Goal: Find contact information: Find contact information

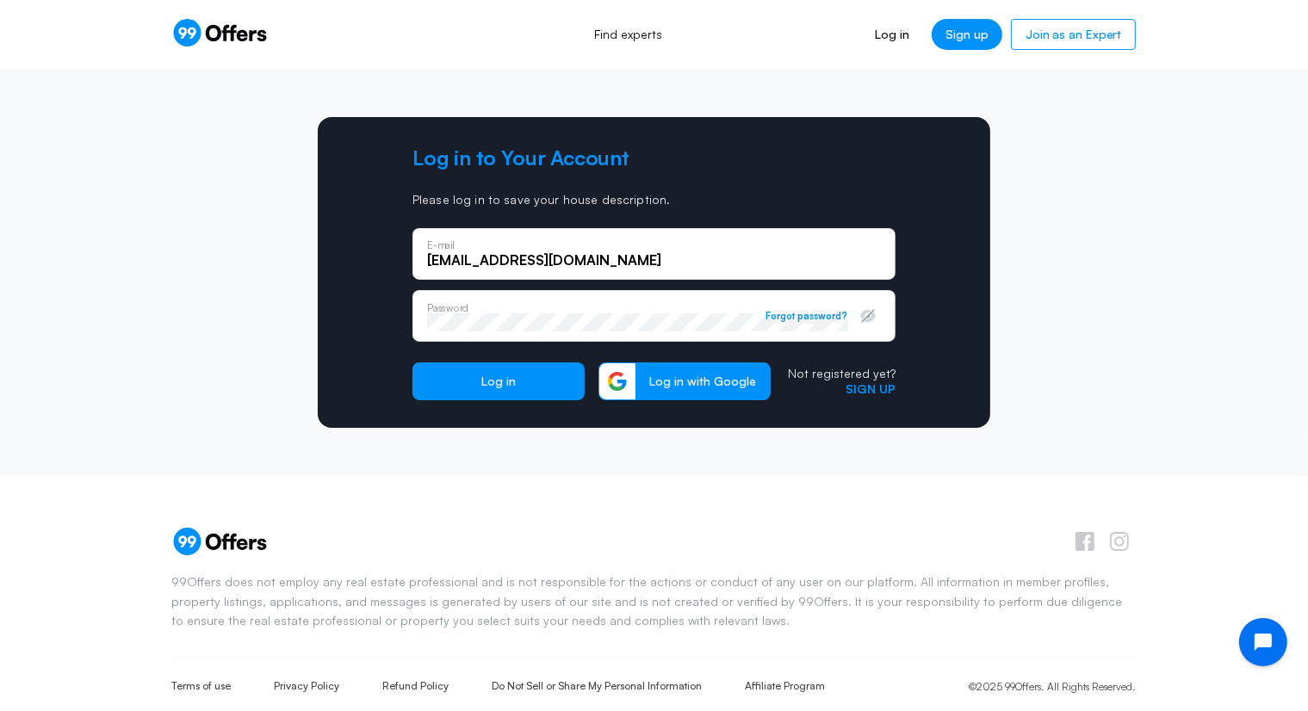
click at [412, 362] on button "Log in" at bounding box center [498, 381] width 172 height 38
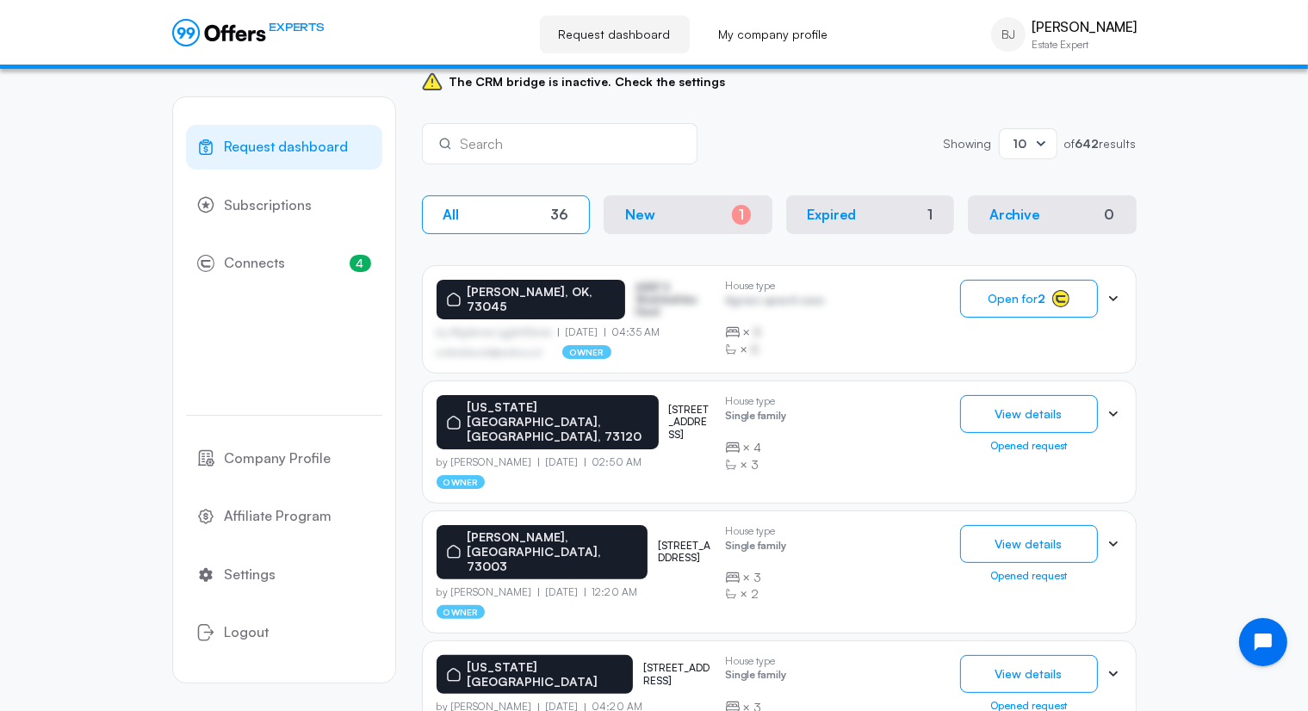
scroll to position [269, 0]
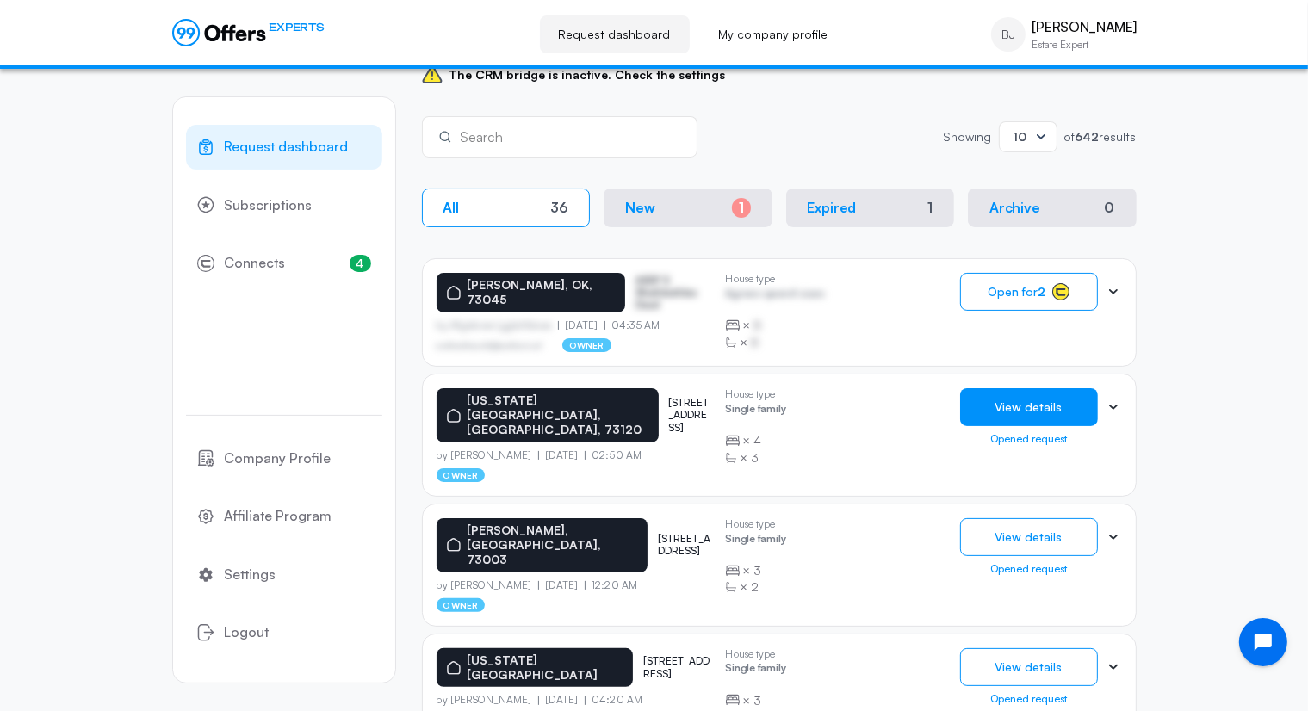
click at [1043, 411] on button "View details" at bounding box center [1029, 407] width 138 height 38
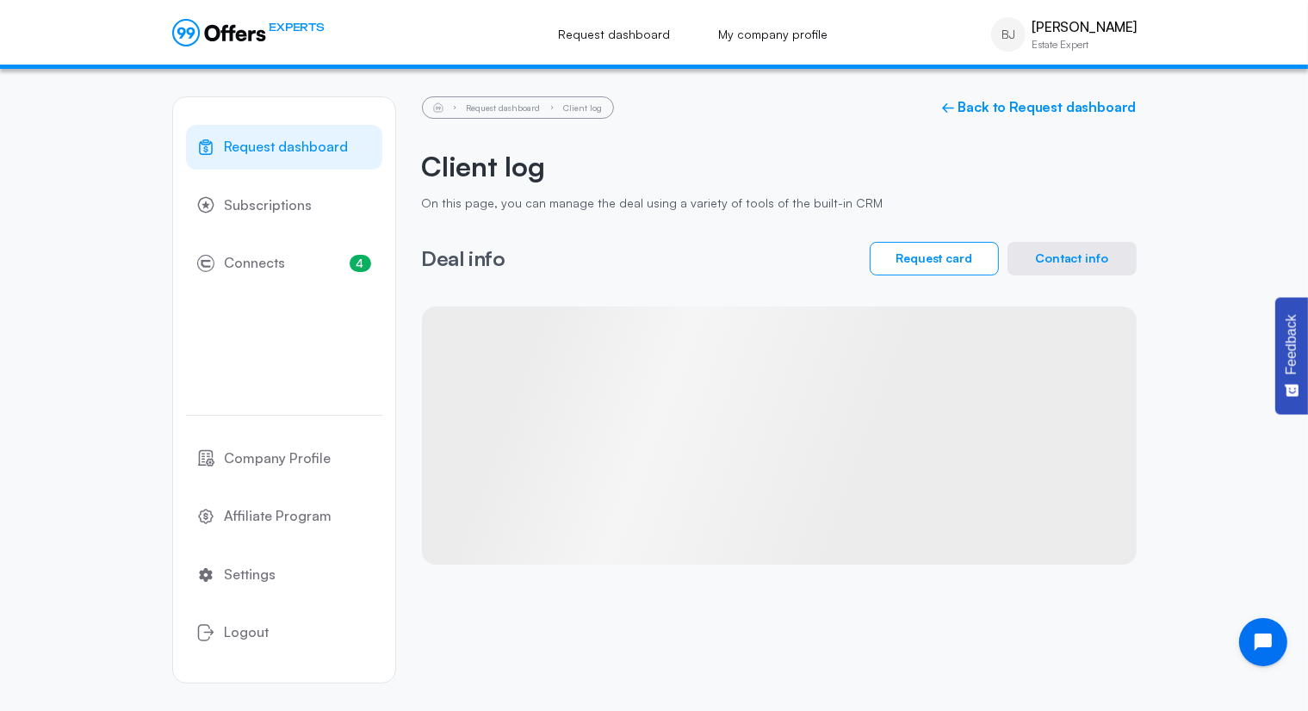
scroll to position [17, 0]
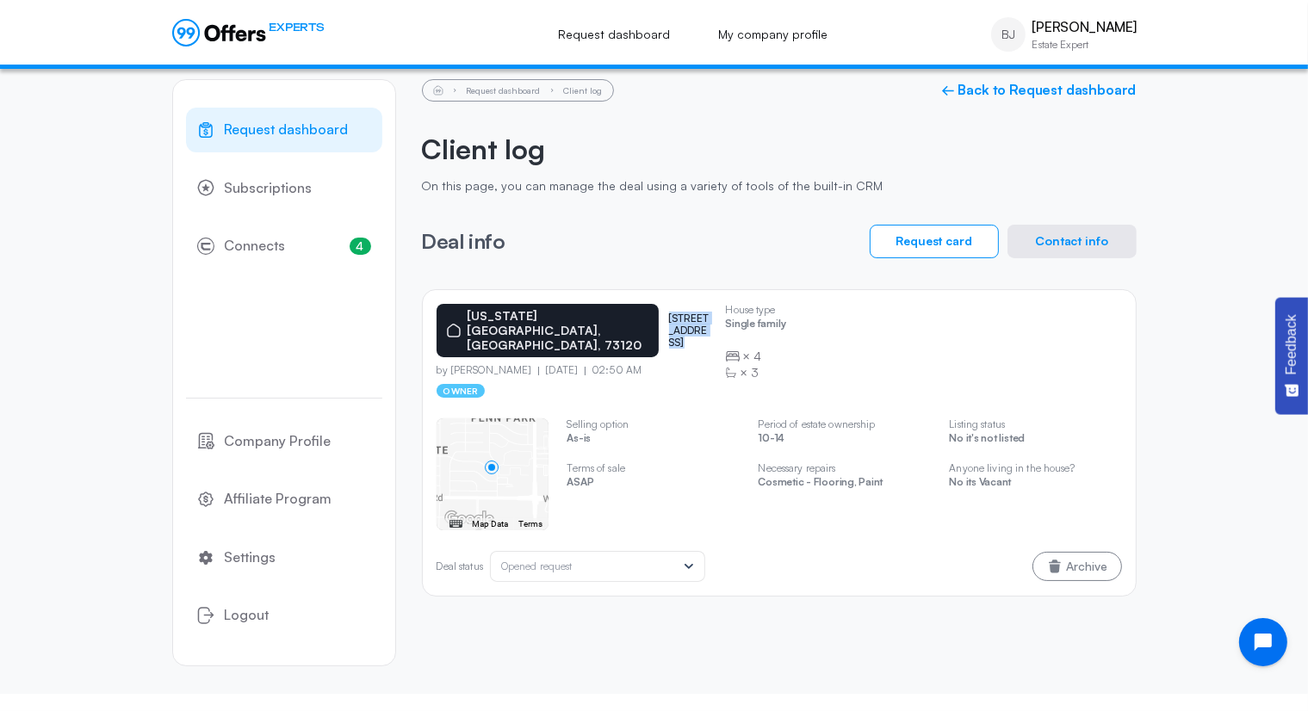
drag, startPoint x: 709, startPoint y: 325, endPoint x: 626, endPoint y: 308, distance: 85.3
click at [626, 308] on div "[US_STATE][GEOGRAPHIC_DATA][STREET_ADDRESS]" at bounding box center [573, 330] width 275 height 53
copy p "[STREET_ADDRESS]"
click at [1072, 233] on button "Contact info" at bounding box center [1071, 242] width 129 height 34
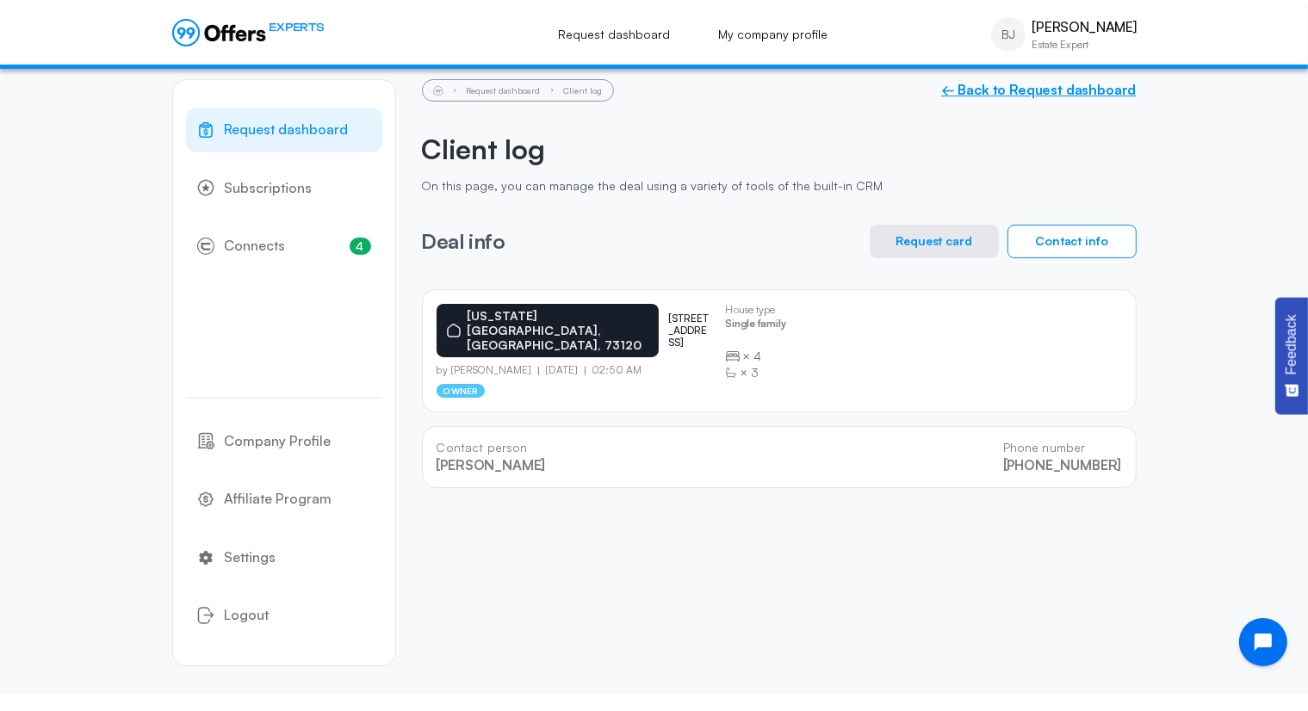
click at [992, 90] on link "← Back to Request dashboard" at bounding box center [1038, 90] width 195 height 16
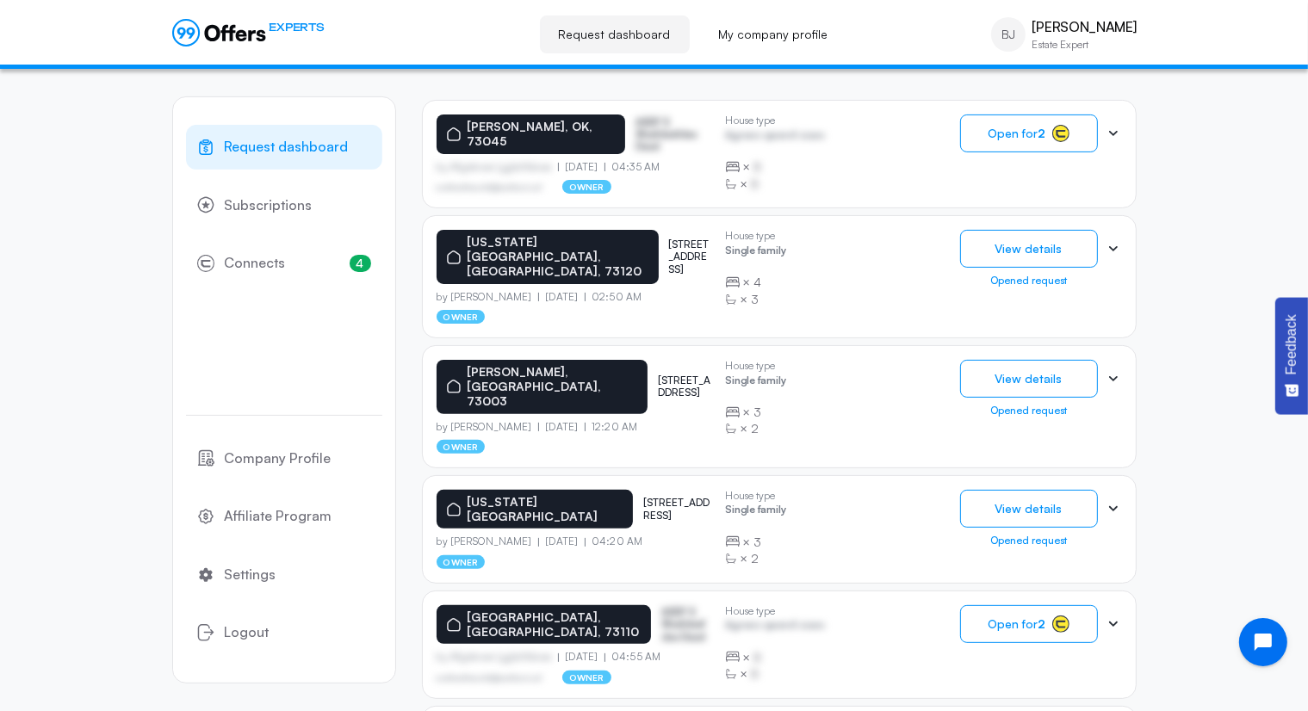
scroll to position [426, 0]
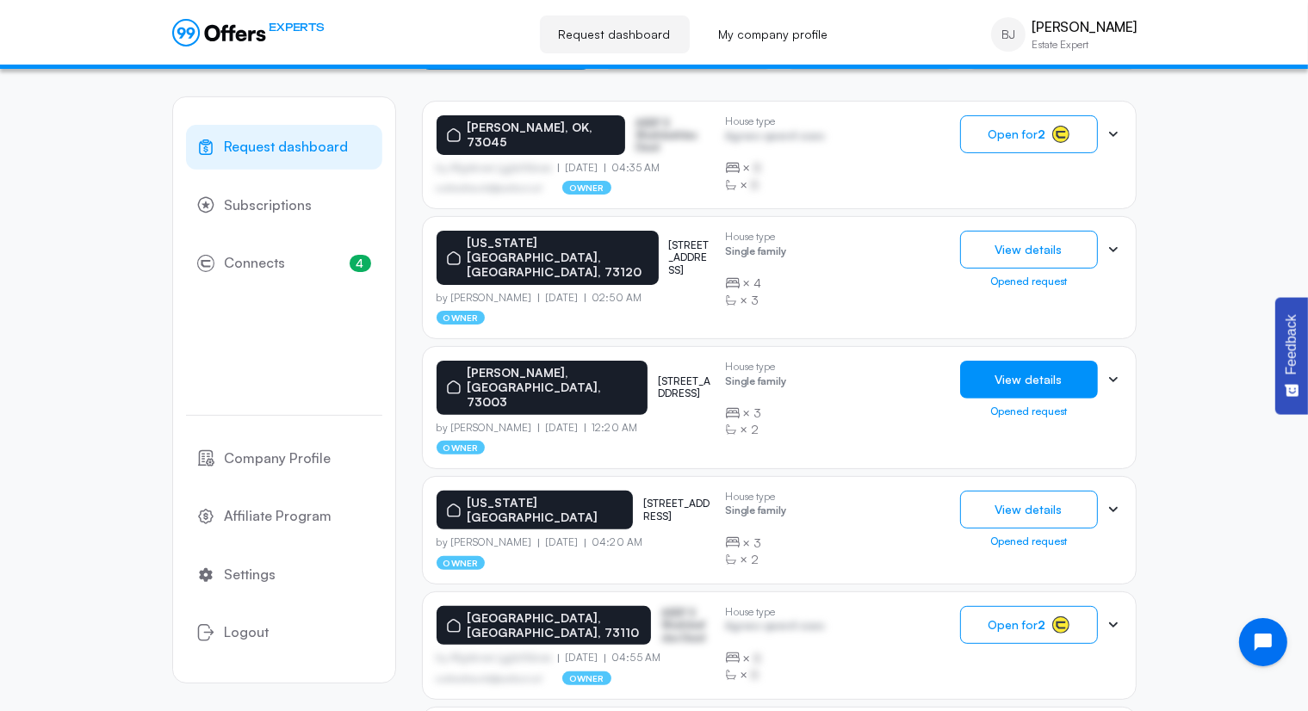
click at [1053, 369] on button "View details" at bounding box center [1029, 380] width 138 height 38
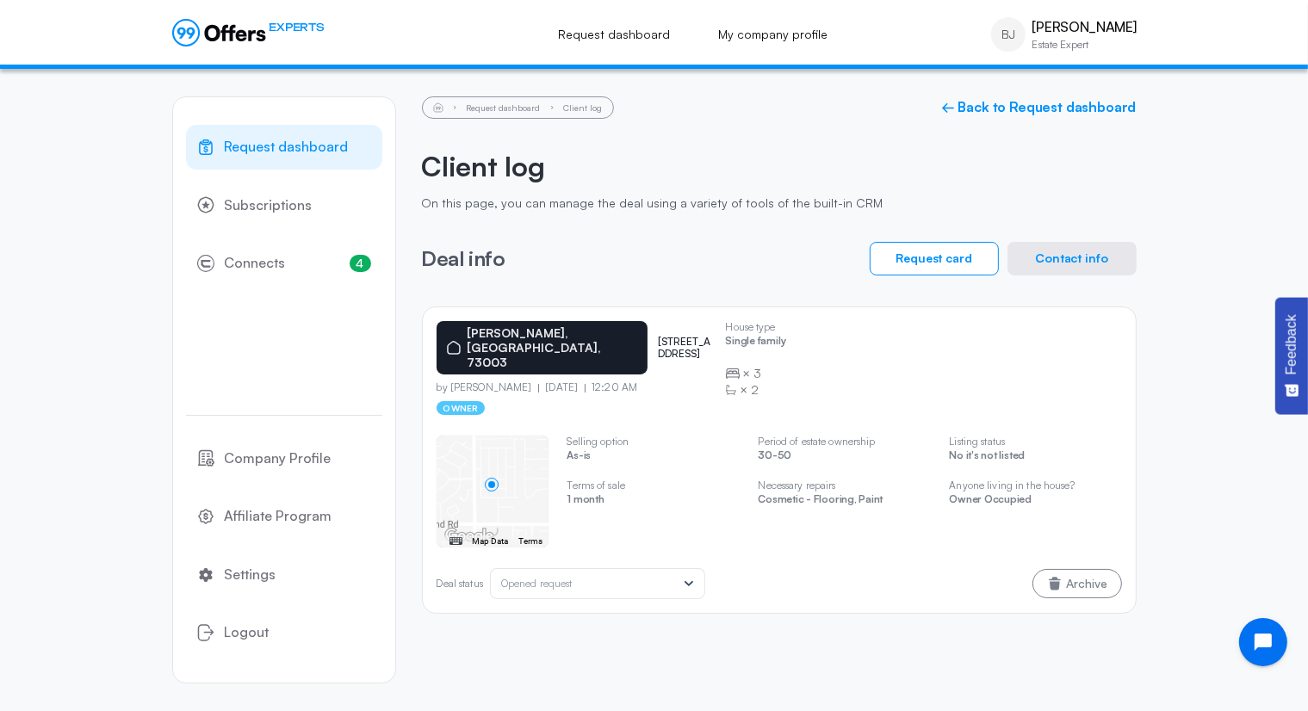
click at [1068, 268] on button "Contact info" at bounding box center [1071, 259] width 129 height 34
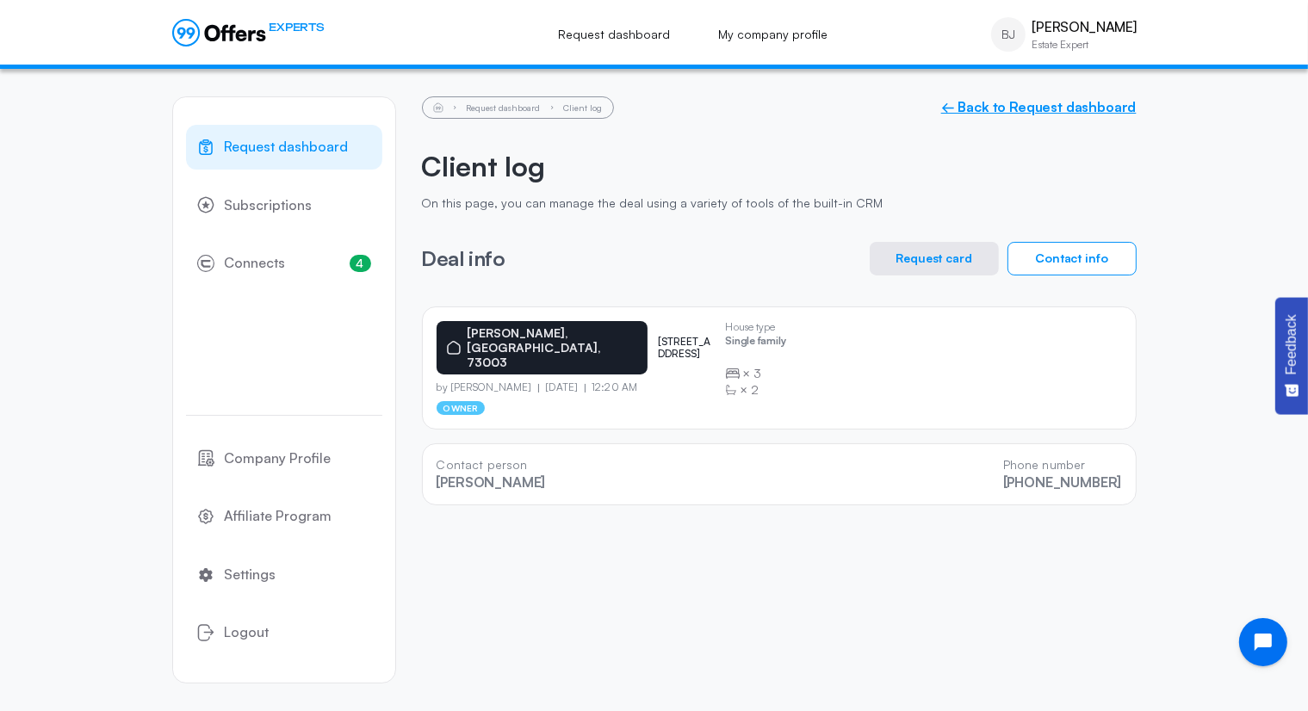
click at [1030, 102] on link "← Back to Request dashboard" at bounding box center [1038, 107] width 195 height 16
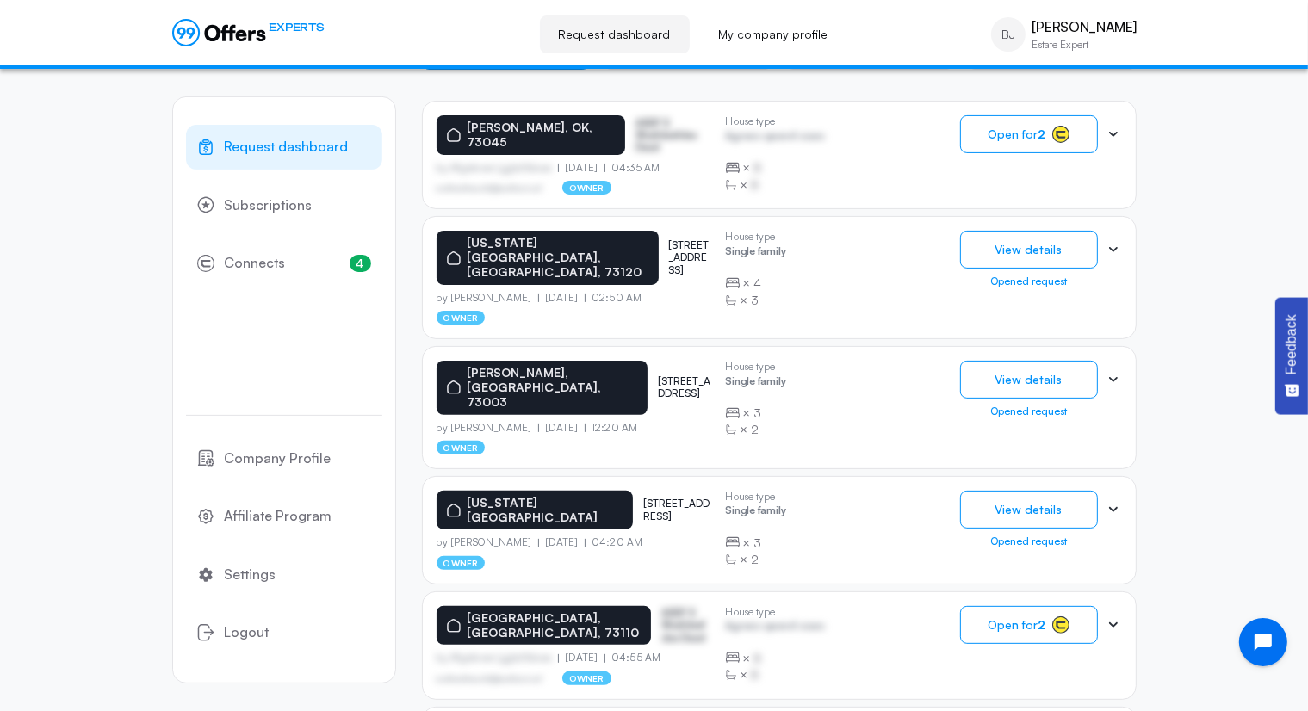
scroll to position [427, 0]
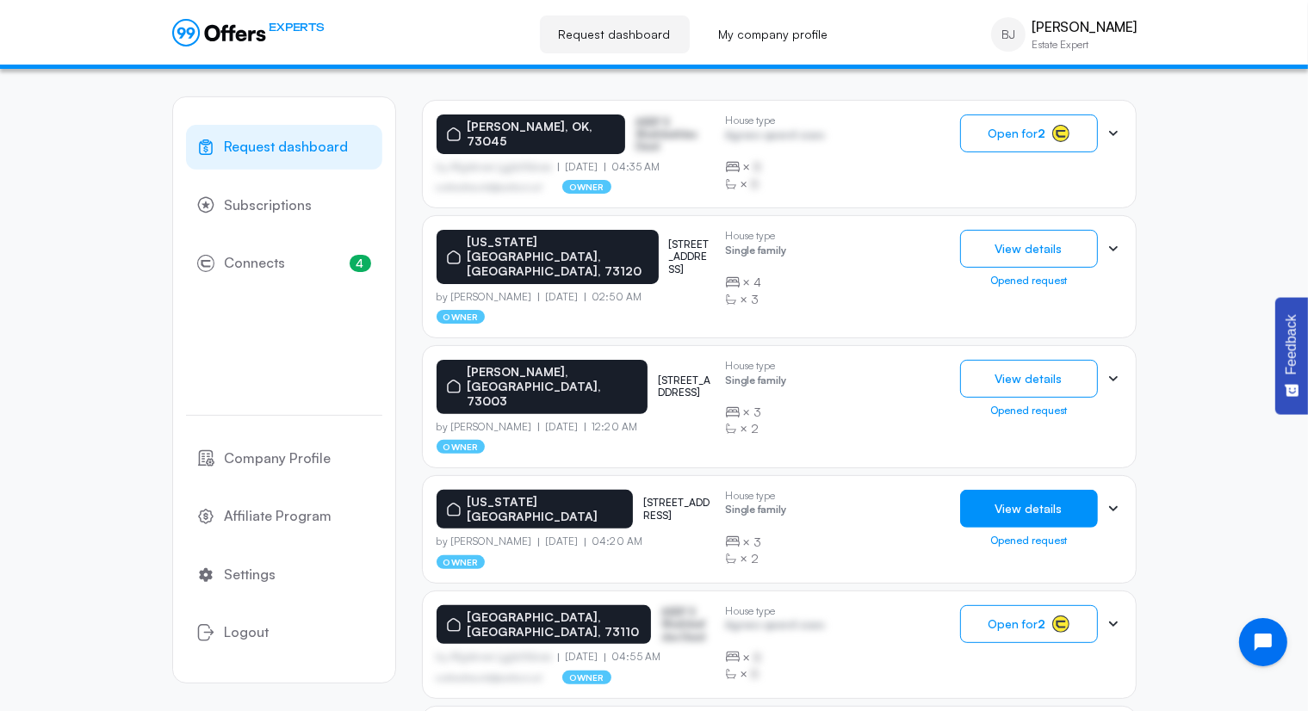
click at [1042, 490] on button "View details" at bounding box center [1029, 509] width 138 height 38
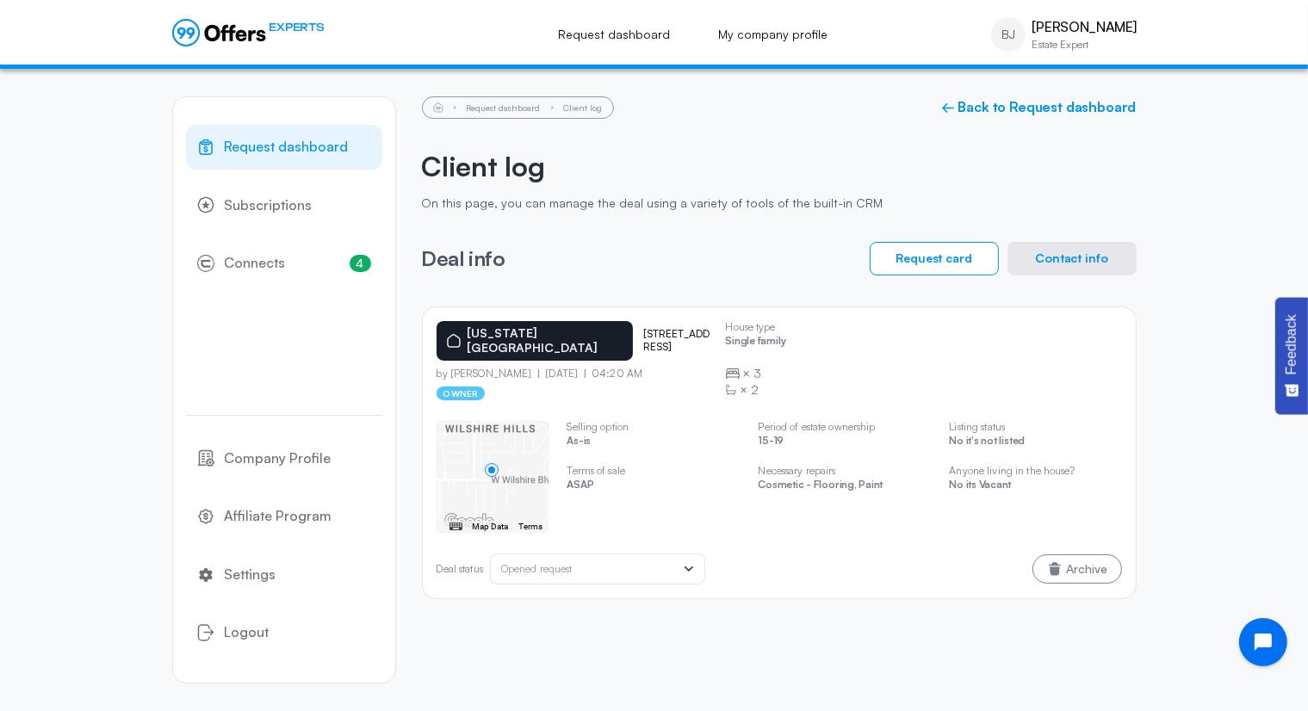
click at [1053, 269] on button "Contact info" at bounding box center [1071, 259] width 129 height 34
